Goal: Information Seeking & Learning: Understand process/instructions

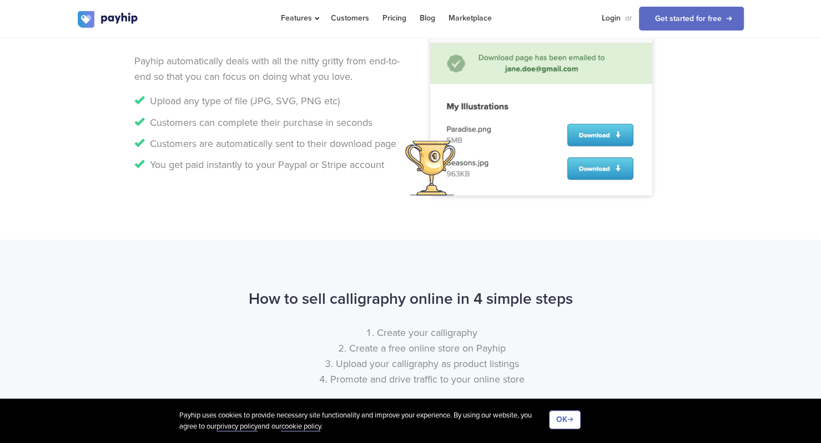
scroll to position [1106, 0]
click at [304, 110] on ul "Upload any type of file (JPG, SVG, PNG etc) Customers can complete their purcha…" at bounding box center [268, 132] width 268 height 79
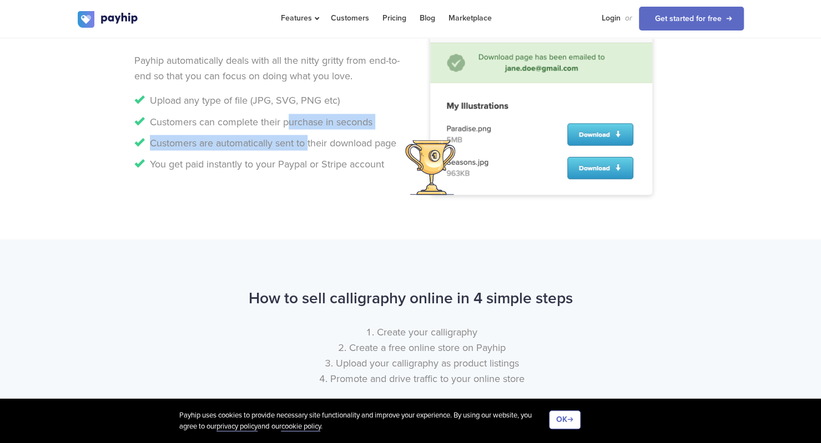
drag, startPoint x: 304, startPoint y: 110, endPoint x: 301, endPoint y: 151, distance: 41.2
click at [301, 151] on ul "Upload any type of file (JPG, SVG, PNG etc) Customers can complete their purcha…" at bounding box center [268, 132] width 268 height 79
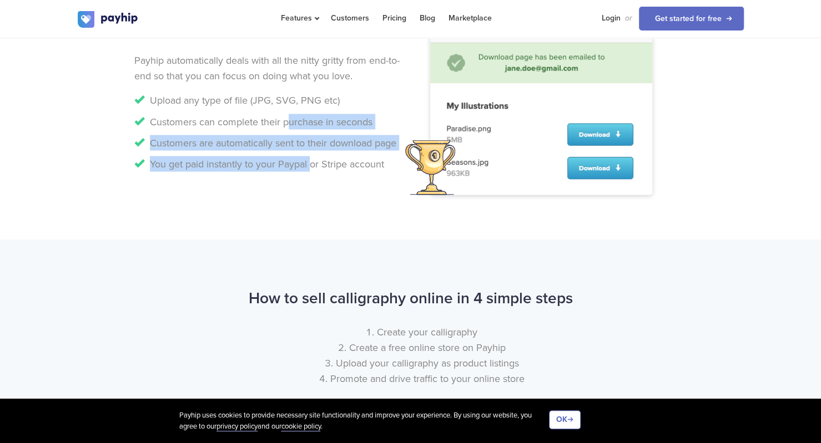
click at [301, 151] on ul "Upload any type of file (JPG, SVG, PNG etc) Customers can complete their purcha…" at bounding box center [268, 132] width 268 height 79
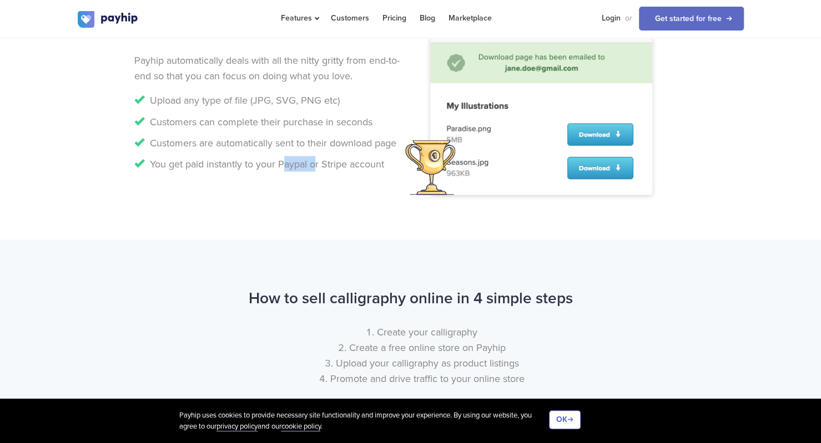
click at [301, 151] on ul "Upload any type of file (JPG, SVG, PNG etc) Customers can complete their purcha…" at bounding box center [268, 132] width 268 height 79
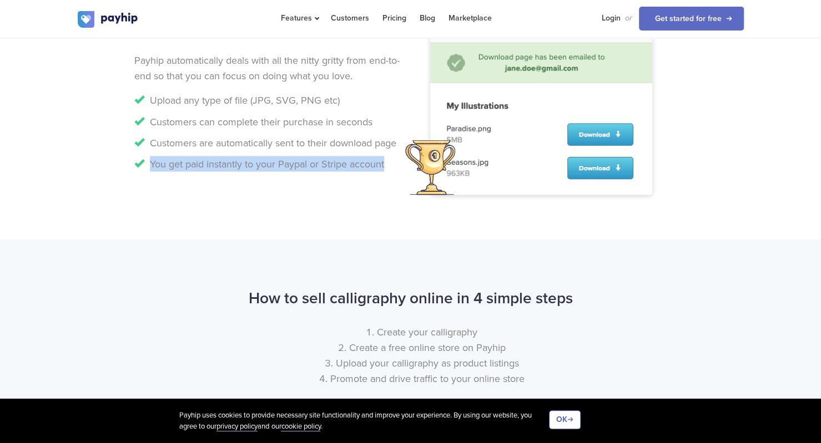
click at [301, 151] on ul "Upload any type of file (JPG, SVG, PNG etc) Customers can complete their purcha…" at bounding box center [268, 132] width 268 height 79
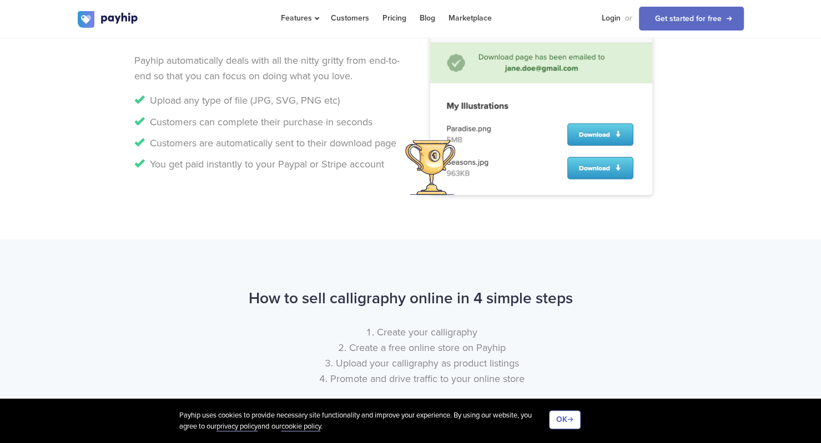
click at [302, 133] on ul "Upload any type of file (JPG, SVG, PNG etc) Customers can complete their purcha…" at bounding box center [268, 132] width 268 height 79
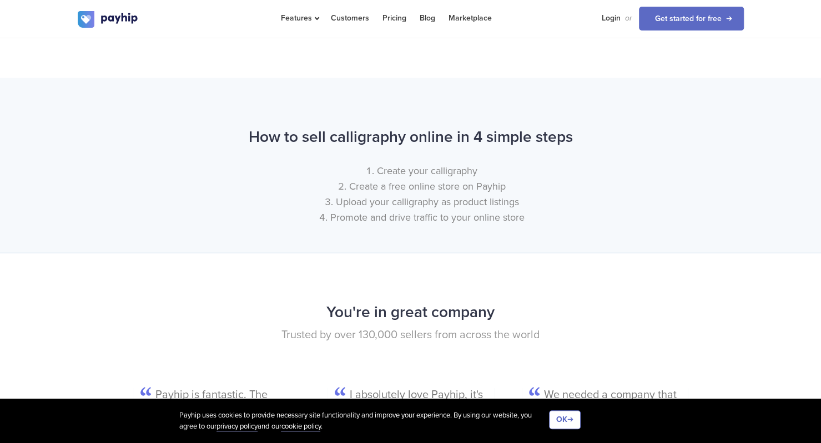
scroll to position [1267, 0]
click at [359, 185] on li "Create a free online store on Payhip" at bounding box center [422, 186] width 644 height 16
drag, startPoint x: 359, startPoint y: 185, endPoint x: 359, endPoint y: 196, distance: 11.1
click at [359, 196] on ol "Create your calligraphy Create a free online store on Payhip Upload your callig…" at bounding box center [411, 194] width 666 height 62
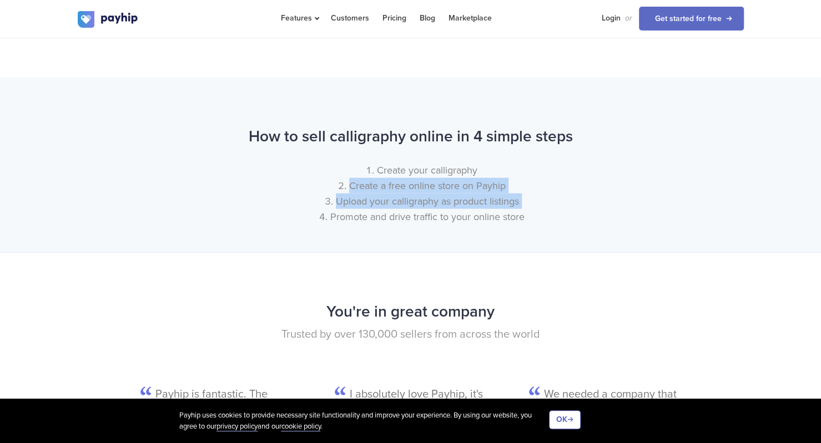
click at [359, 196] on li "Upload your calligraphy as product listings" at bounding box center [422, 202] width 644 height 16
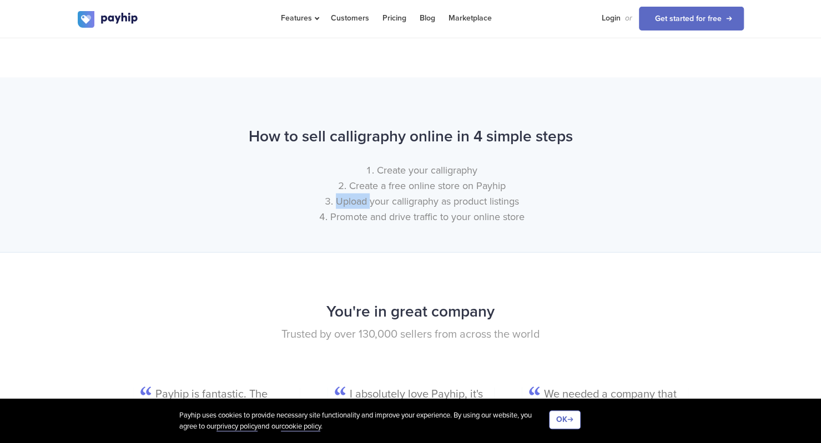
click at [359, 196] on li "Upload your calligraphy as product listings" at bounding box center [422, 202] width 644 height 16
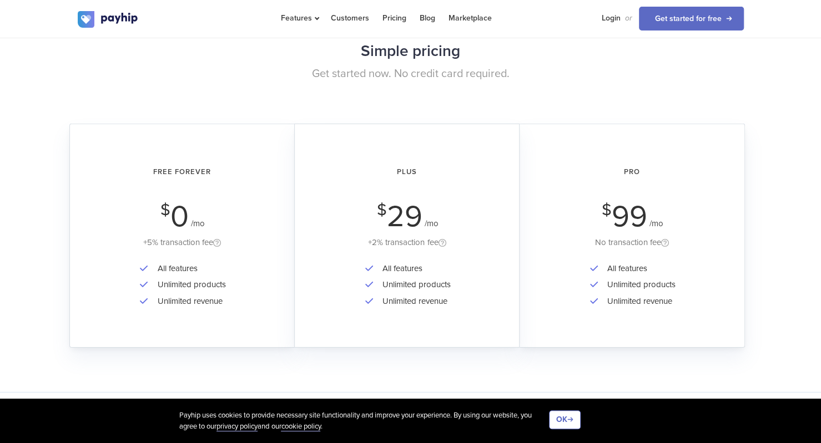
scroll to position [1874, 0]
click at [130, 196] on div "Free Forever $ 0 /mo +5% transaction fee" at bounding box center [182, 205] width 194 height 92
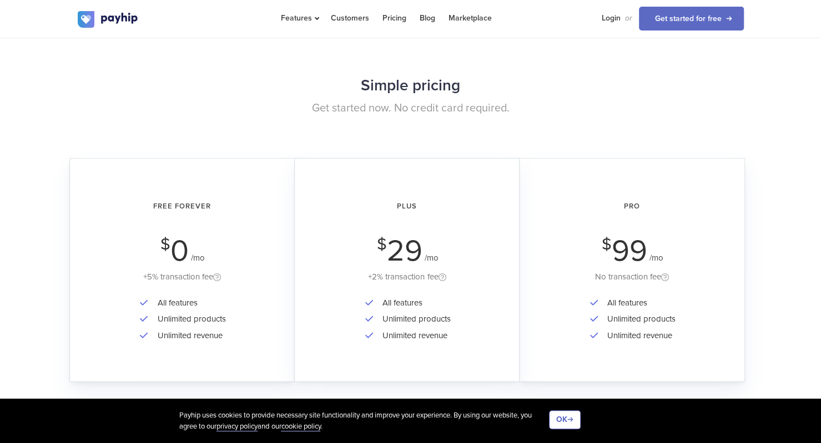
scroll to position [1840, 0]
click at [130, 210] on h2 "Free Forever" at bounding box center [182, 207] width 194 height 29
click at [174, 252] on span "0" at bounding box center [179, 252] width 18 height 36
drag, startPoint x: 174, startPoint y: 252, endPoint x: 171, endPoint y: 259, distance: 7.2
click at [171, 259] on span "0" at bounding box center [179, 252] width 18 height 36
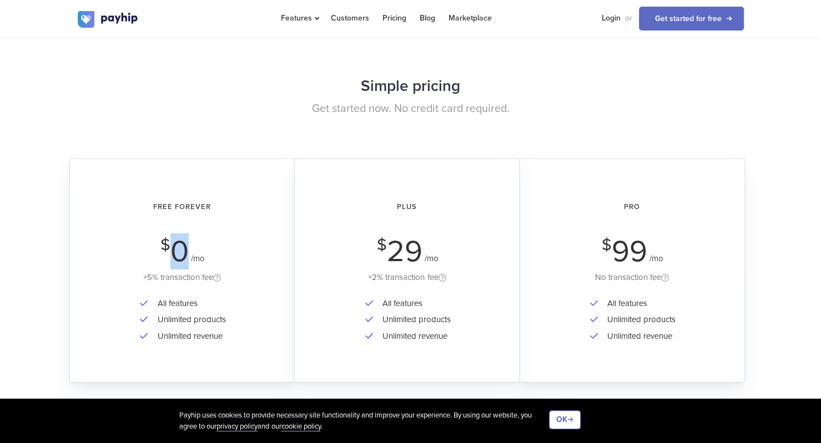
click at [171, 259] on span "0" at bounding box center [179, 252] width 18 height 36
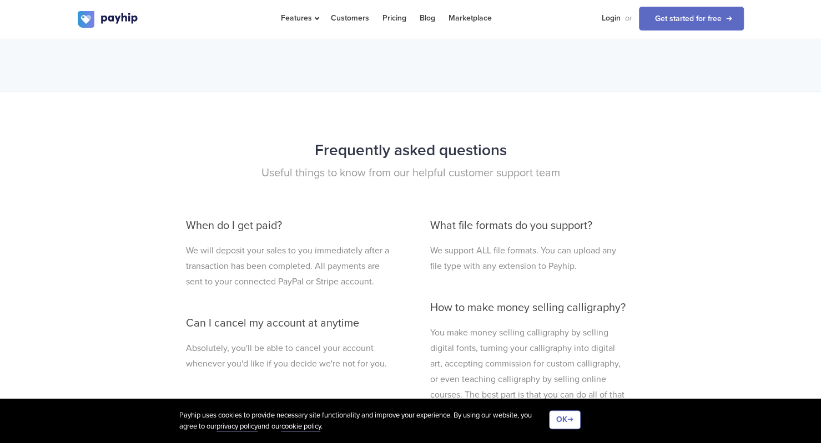
scroll to position [2867, 0]
